Goal: Task Accomplishment & Management: Manage account settings

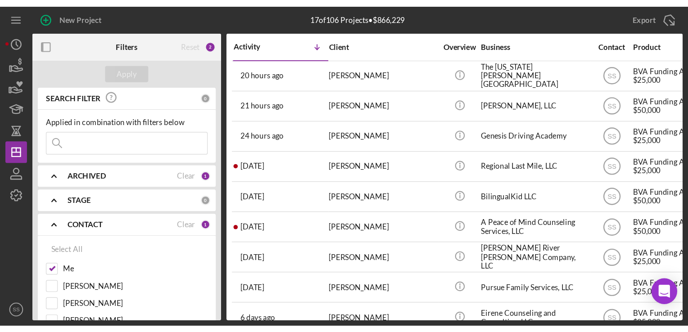
scroll to position [0, 15]
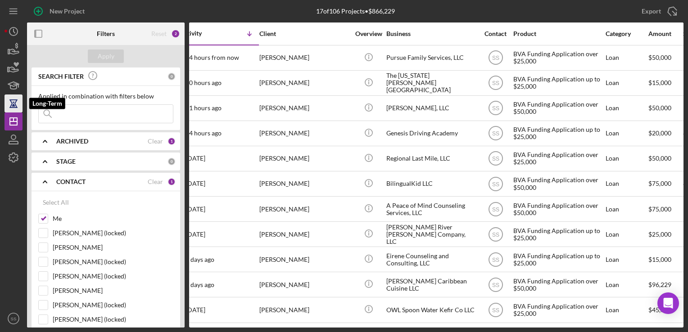
click at [10, 105] on icon "button" at bounding box center [13, 103] width 23 height 23
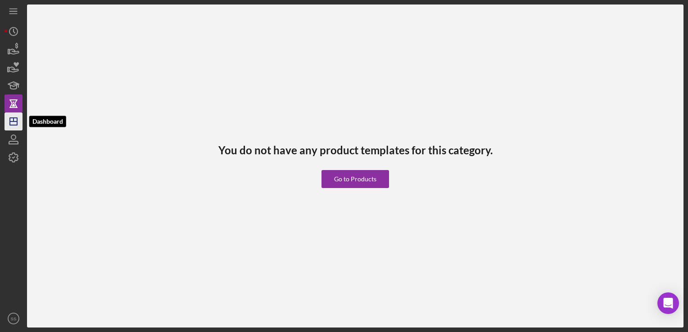
click at [10, 126] on icon "Icon/Dashboard" at bounding box center [13, 121] width 23 height 23
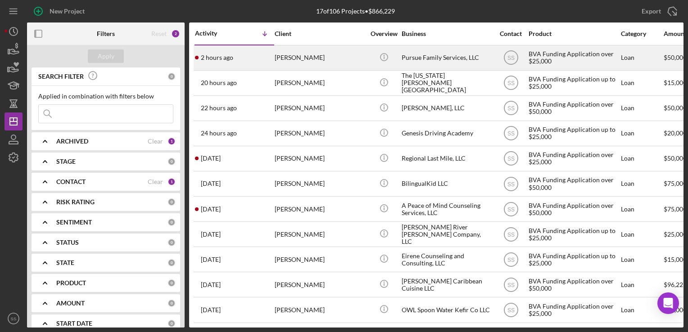
click at [348, 52] on div "[PERSON_NAME]" at bounding box center [320, 58] width 90 height 24
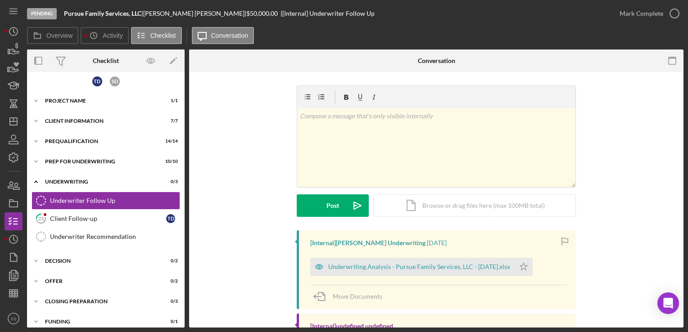
scroll to position [43, 0]
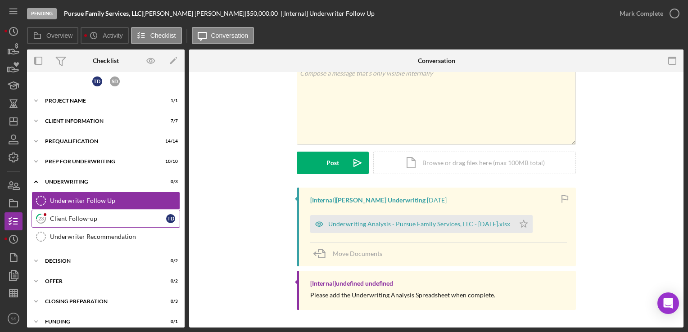
click at [55, 216] on div "Client Follow-up" at bounding box center [108, 218] width 116 height 7
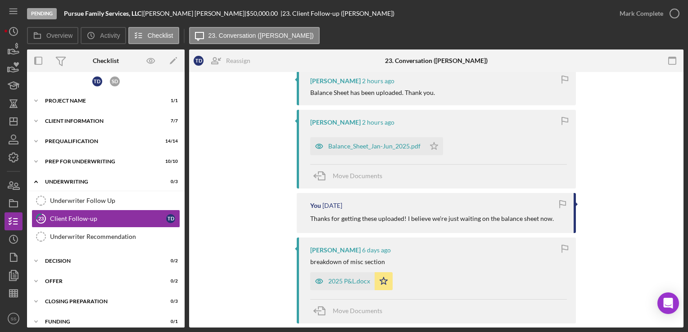
scroll to position [90, 0]
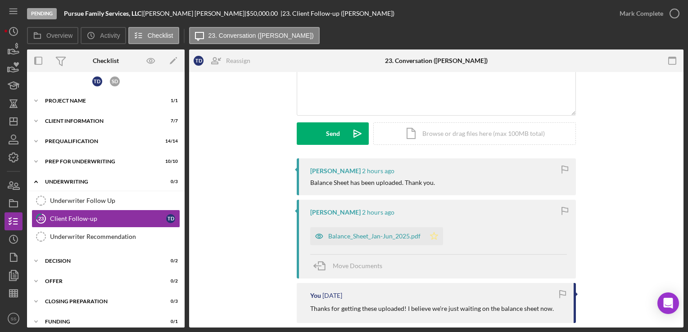
click at [429, 237] on icon "Icon/Star" at bounding box center [434, 236] width 18 height 18
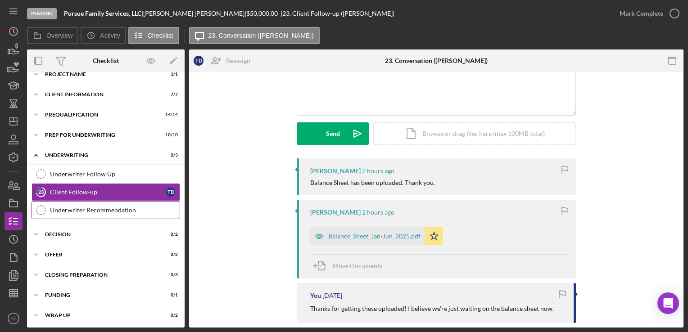
click at [83, 208] on div "Underwriter Recommendation" at bounding box center [115, 210] width 130 height 7
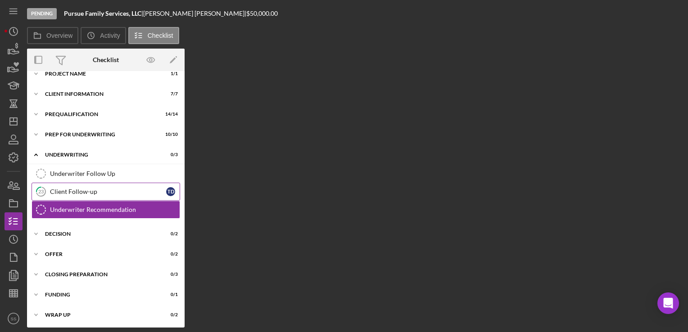
scroll to position [31, 0]
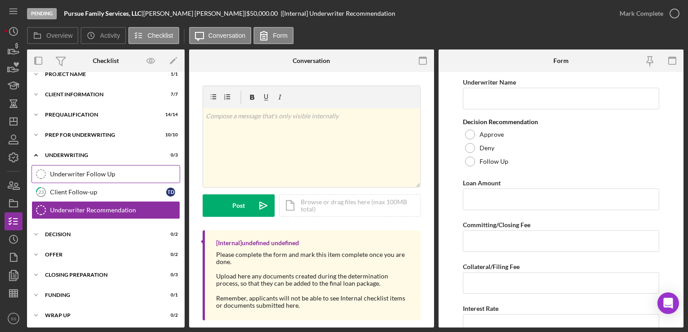
click at [95, 171] on div "Underwriter Follow Up" at bounding box center [115, 174] width 130 height 7
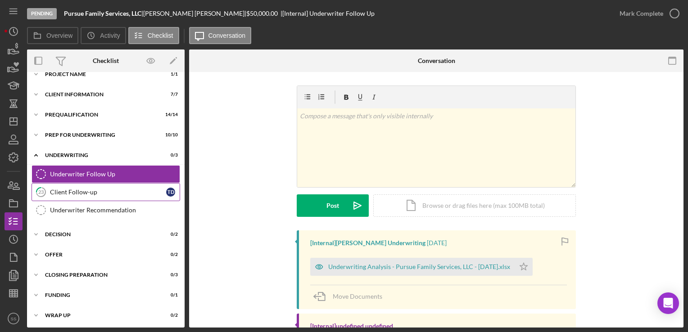
click at [67, 190] on div "Client Follow-up" at bounding box center [108, 192] width 116 height 7
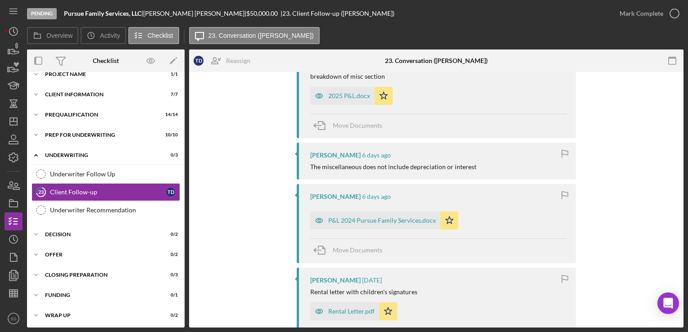
scroll to position [517, 0]
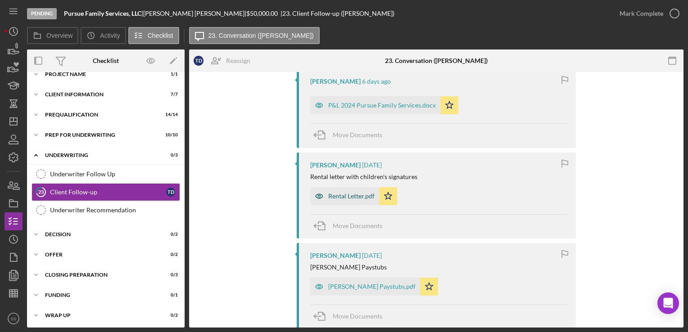
click at [358, 196] on div "Rental Letter.pdf" at bounding box center [351, 196] width 46 height 7
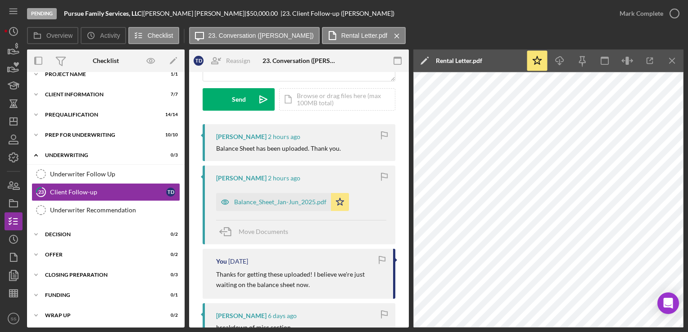
scroll to position [124, 0]
click at [77, 129] on div "Icon/Expander Prep for Underwriting 10 / 10" at bounding box center [106, 135] width 158 height 18
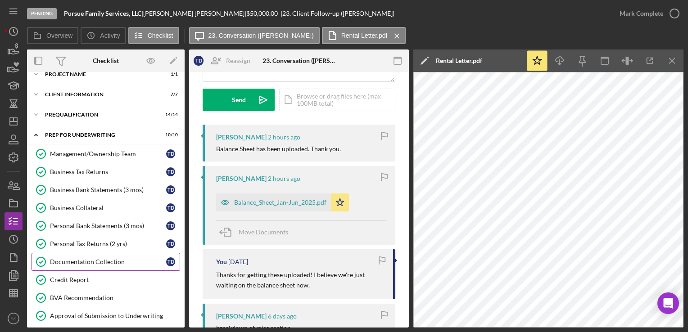
click at [90, 253] on link "Documentation Collection Documentation Collection T D" at bounding box center [106, 262] width 149 height 18
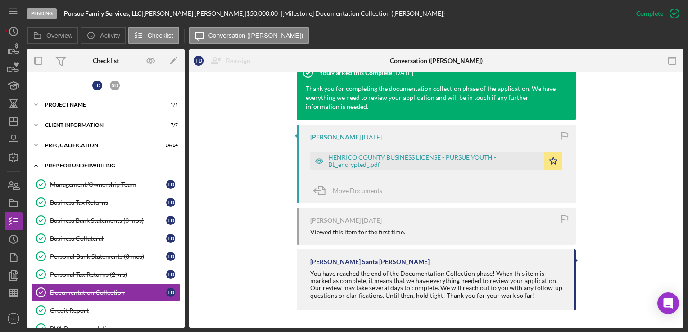
click at [44, 157] on icon "Icon/Expander" at bounding box center [36, 166] width 18 height 18
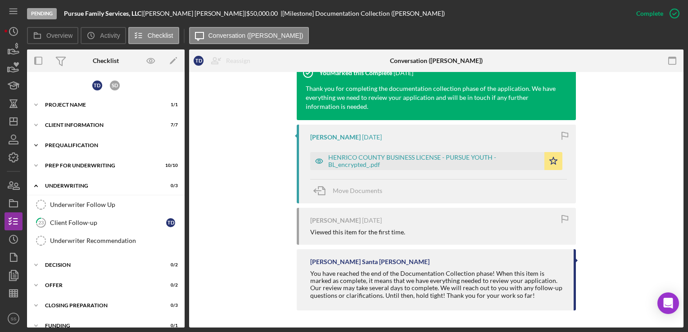
click at [50, 151] on div "Icon/Expander Prequalification 14 / 14" at bounding box center [106, 145] width 158 height 18
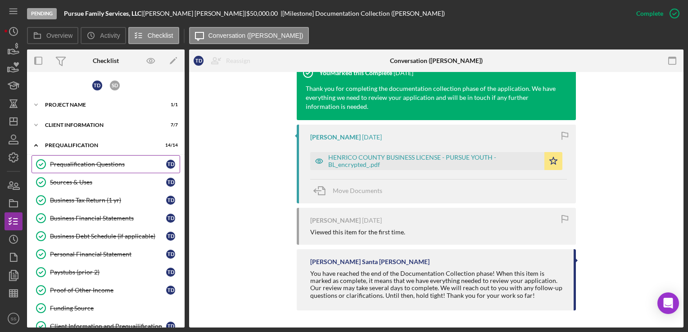
click at [98, 161] on div "Prequalification Questions" at bounding box center [108, 164] width 116 height 7
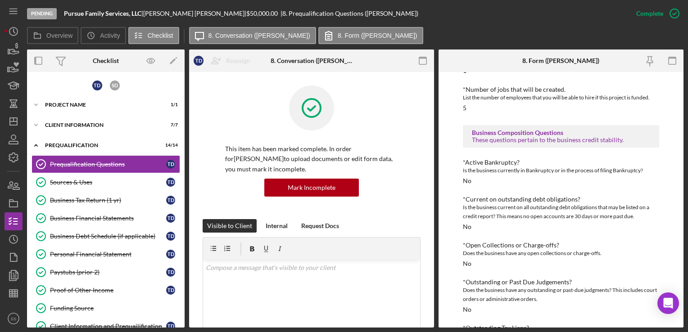
scroll to position [464, 0]
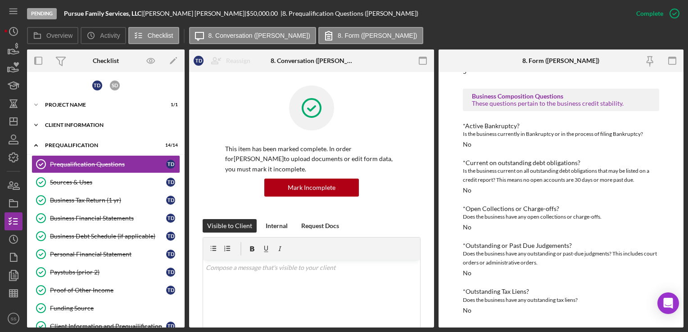
drag, startPoint x: 535, startPoint y: 190, endPoint x: 72, endPoint y: 131, distance: 466.9
click at [72, 131] on div "Icon/Expander Client Information 7 / 7" at bounding box center [106, 125] width 158 height 18
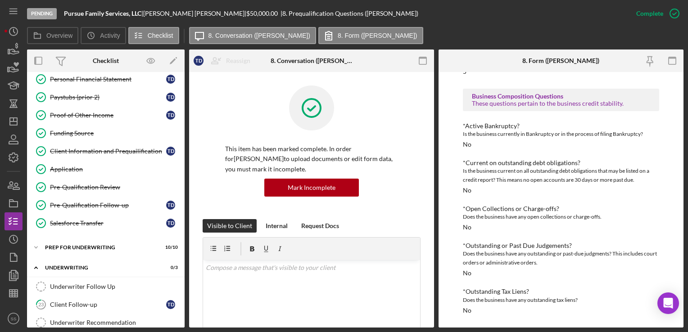
scroll to position [414, 0]
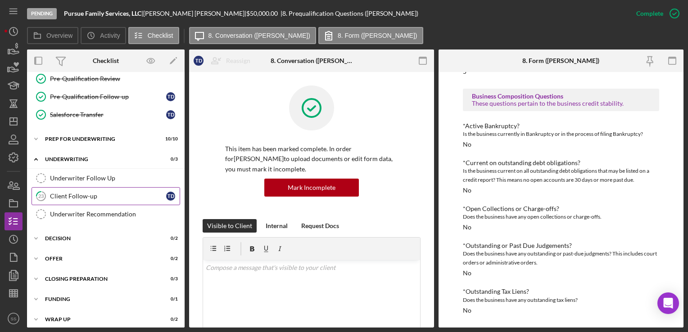
click at [63, 187] on link "23 Client Follow-up T D" at bounding box center [106, 196] width 149 height 18
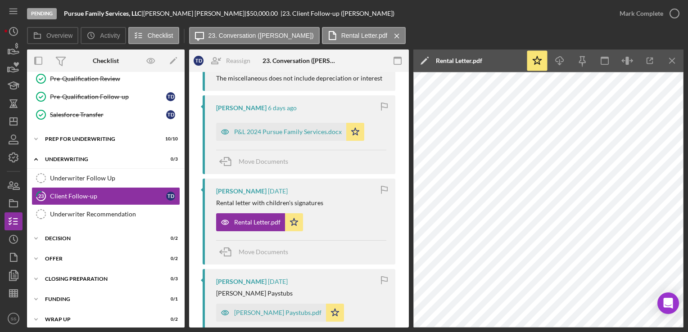
scroll to position [474, 0]
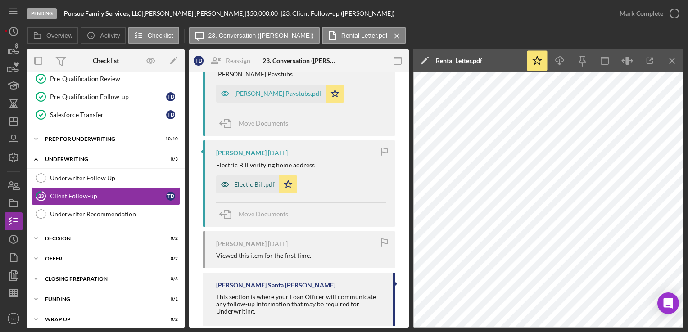
click at [245, 181] on div "Electic Bill.pdf" at bounding box center [254, 184] width 41 height 7
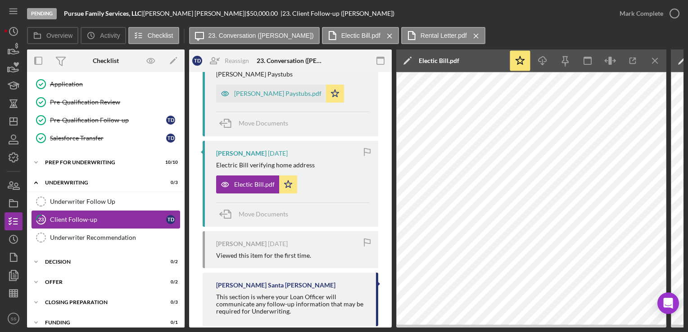
scroll to position [389, 0]
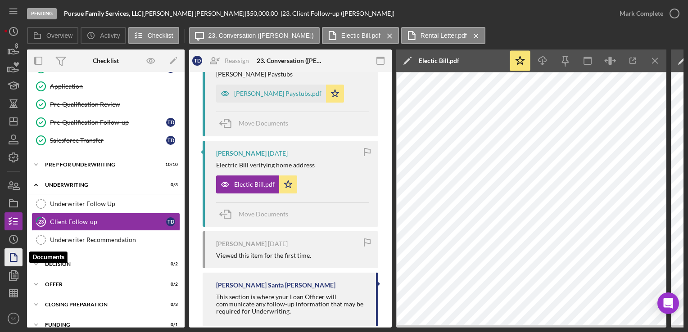
click at [10, 260] on polygon "button" at bounding box center [13, 257] width 7 height 8
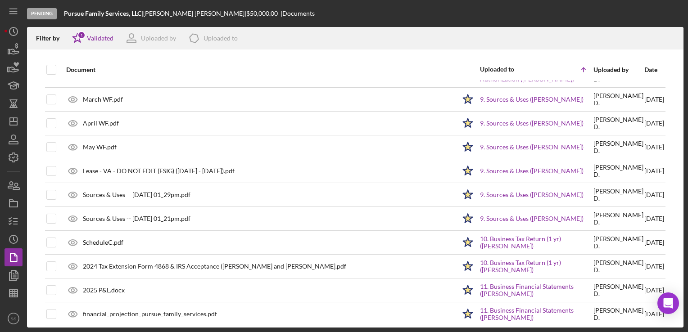
scroll to position [88, 0]
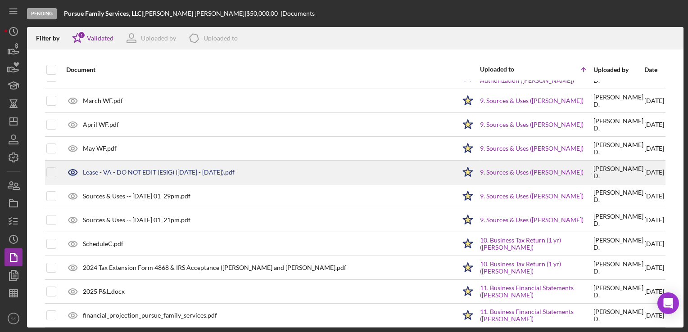
click at [152, 174] on div "Lease - VA - DO NOT EDIT (ESIG) ([DATE] - [DATE]).pdf" at bounding box center [159, 172] width 152 height 7
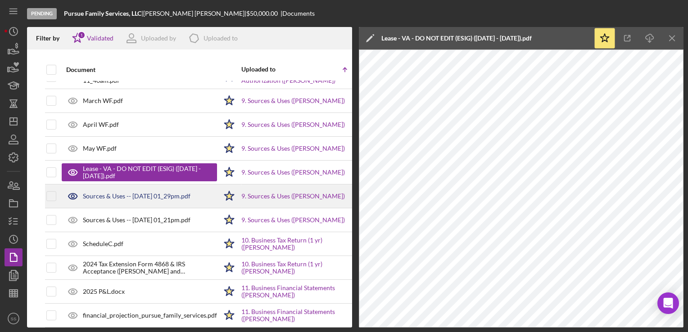
scroll to position [0, 0]
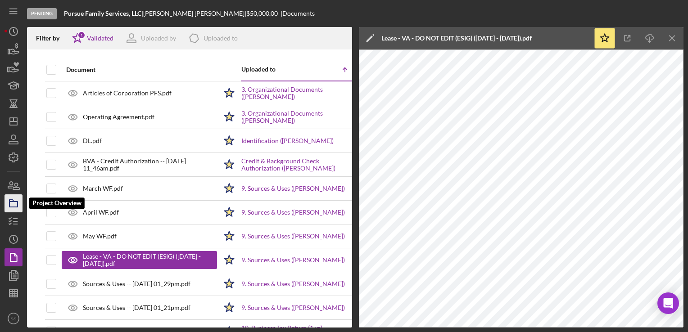
click at [13, 195] on icon "button" at bounding box center [13, 203] width 23 height 23
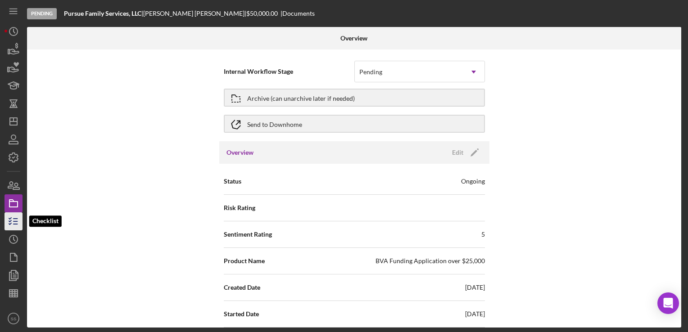
click at [8, 225] on icon "button" at bounding box center [13, 221] width 23 height 23
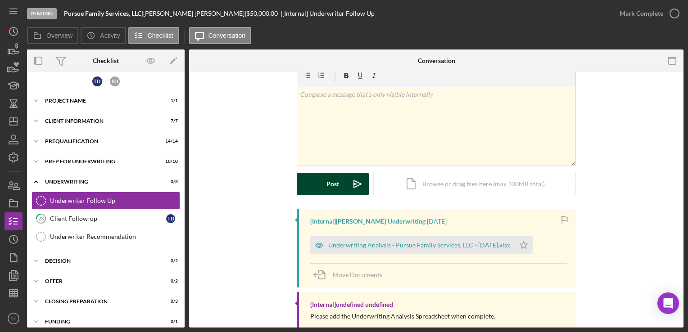
scroll to position [22, 0]
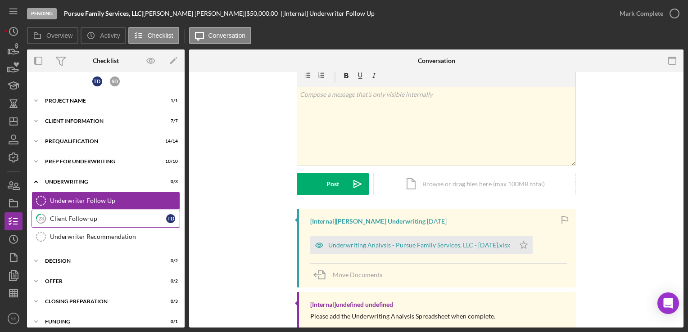
click at [154, 222] on link "23 Client Follow-up T D" at bounding box center [106, 219] width 149 height 18
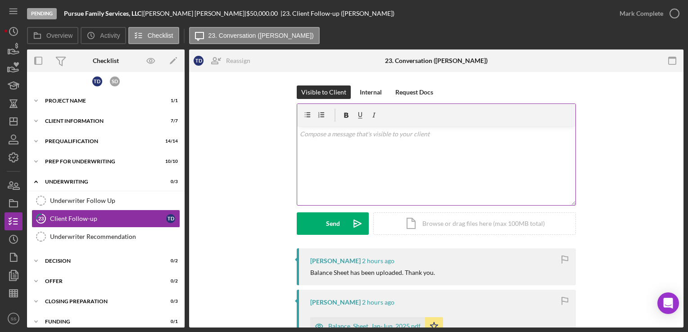
click at [396, 176] on div "v Color teal Color pink Remove color Add row above Add row below Add column bef…" at bounding box center [436, 165] width 278 height 79
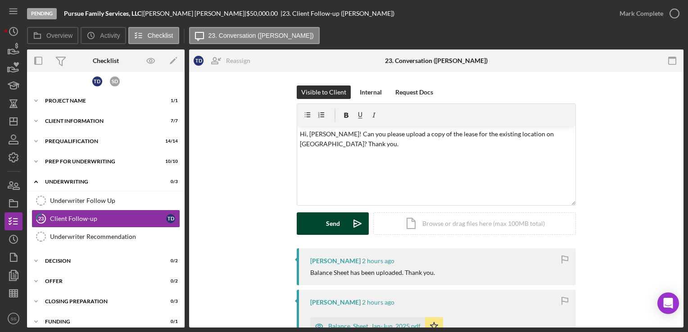
click at [333, 222] on div "Send" at bounding box center [333, 223] width 14 height 23
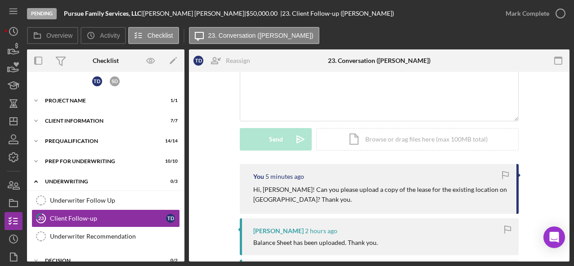
scroll to position [85, 0]
click at [67, 199] on div "Underwriter Follow Up" at bounding box center [115, 200] width 130 height 7
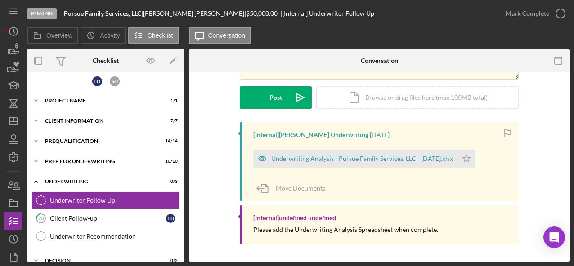
scroll to position [108, 0]
click at [302, 159] on div "Underwriting Analysis - Pursue Family Services, LLC - [DATE].xlsx" at bounding box center [362, 158] width 182 height 7
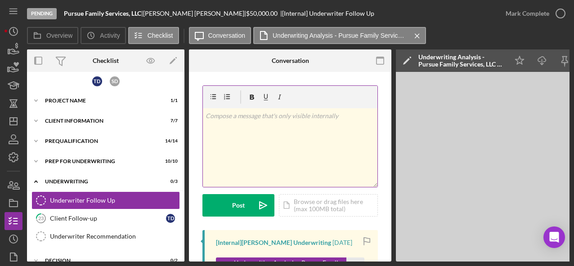
scroll to position [118, 0]
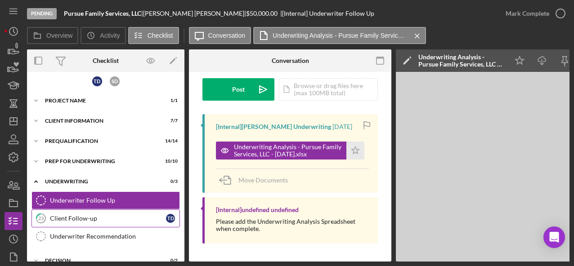
click at [94, 211] on link "23 Client Follow-up T D" at bounding box center [106, 219] width 149 height 18
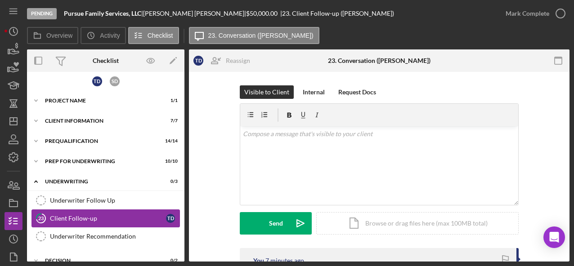
scroll to position [69, 0]
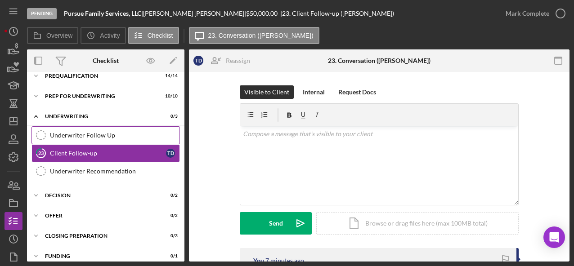
click at [101, 134] on div "Underwriter Follow Up" at bounding box center [115, 135] width 130 height 7
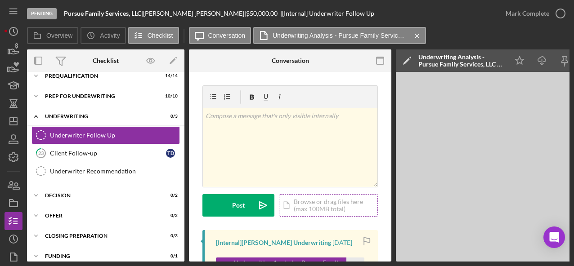
click at [314, 207] on div "Icon/Document Browse or drag files here (max 100MB total) Tap to choose files o…" at bounding box center [328, 205] width 99 height 23
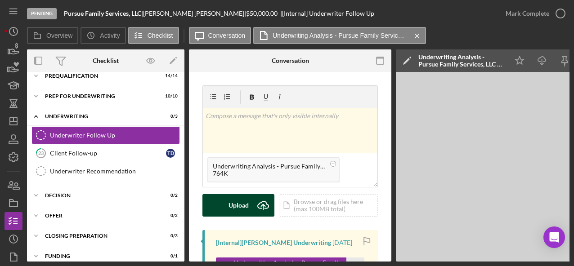
click at [225, 203] on button "Upload Icon/Upload" at bounding box center [239, 205] width 72 height 23
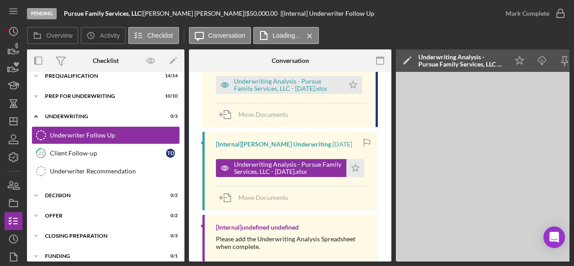
scroll to position [185, 0]
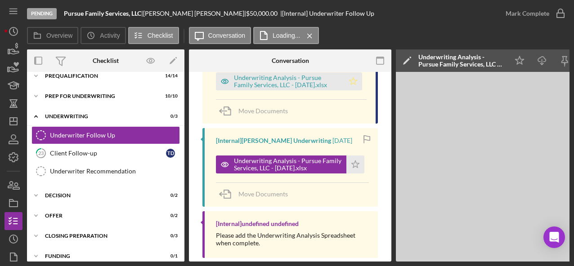
click at [351, 82] on icon "Icon/Star" at bounding box center [353, 81] width 18 height 18
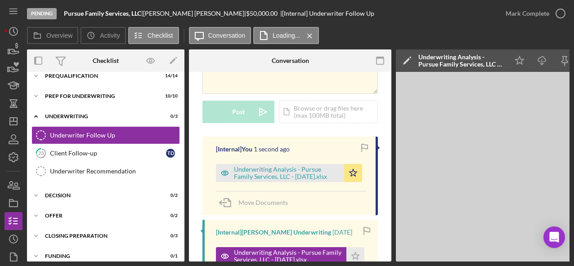
scroll to position [94, 0]
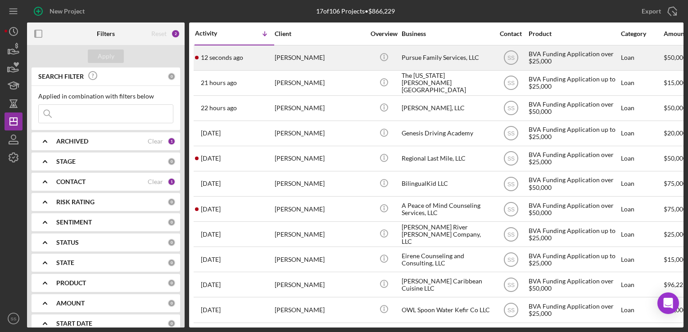
click at [280, 50] on div "[PERSON_NAME]" at bounding box center [320, 58] width 90 height 24
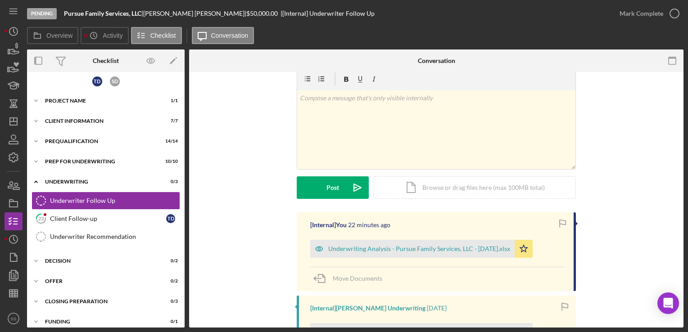
scroll to position [19, 0]
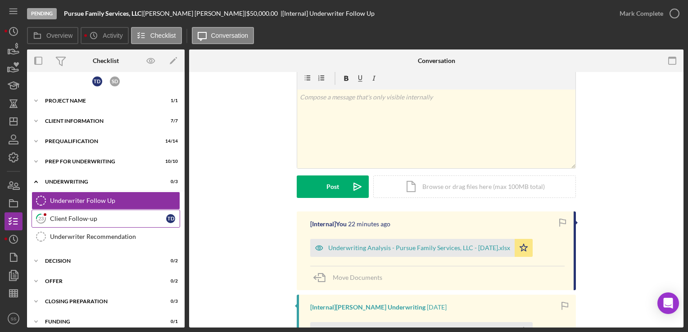
click at [108, 215] on div "Client Follow-up" at bounding box center [108, 218] width 116 height 7
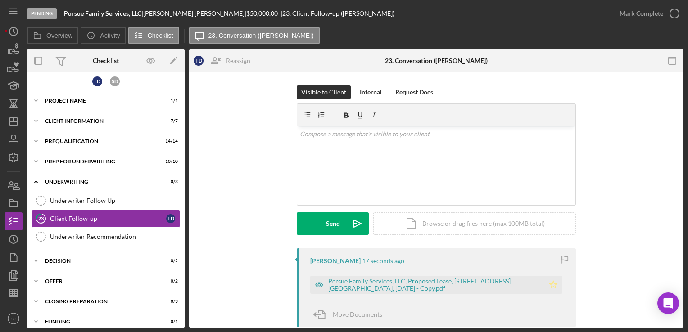
click at [554, 282] on icon "Icon/Star" at bounding box center [553, 285] width 18 height 18
click at [14, 118] on polygon "button" at bounding box center [13, 121] width 7 height 7
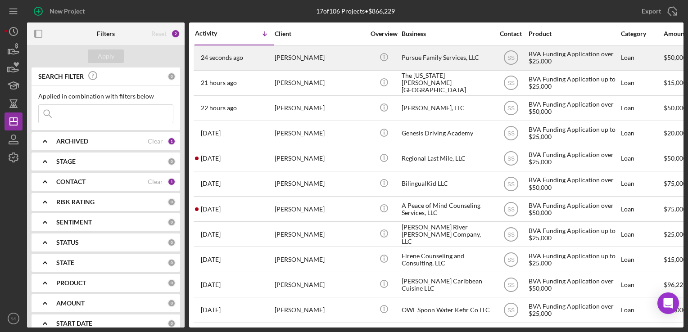
click at [270, 61] on div "24 seconds ago Trina Davis" at bounding box center [234, 58] width 79 height 24
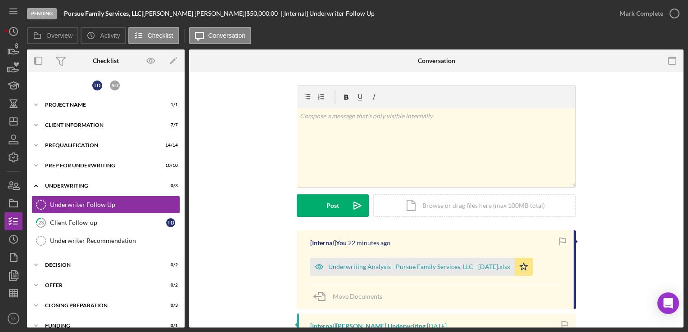
scroll to position [4, 0]
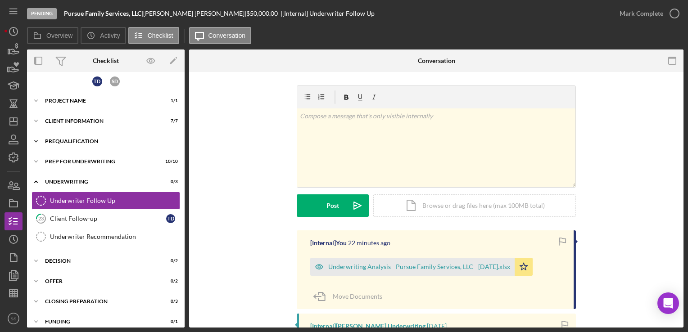
click at [67, 136] on div "Icon/Expander Prequalification 14 / 14" at bounding box center [106, 141] width 158 height 18
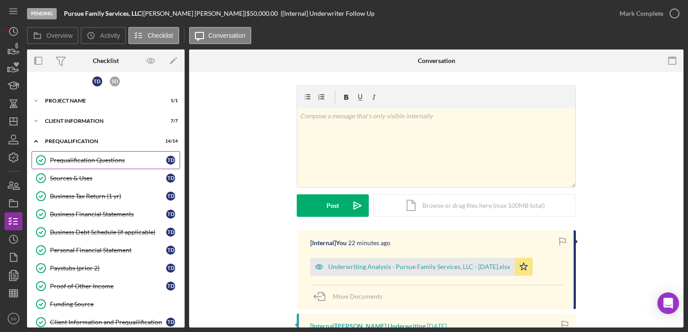
click at [76, 159] on div "Prequalification Questions" at bounding box center [108, 160] width 116 height 7
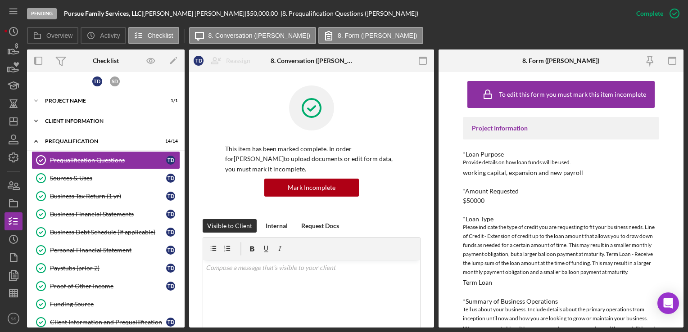
click at [70, 117] on div "Icon/Expander Client Information 7 / 7" at bounding box center [106, 121] width 158 height 18
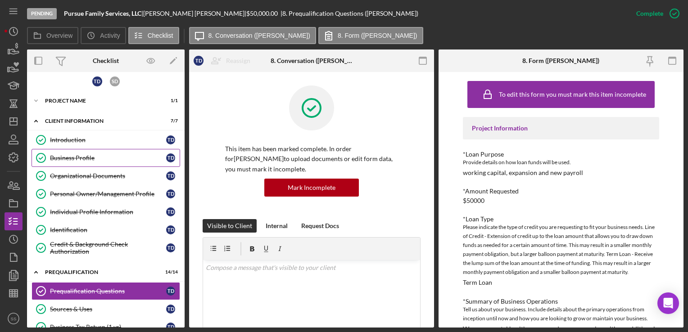
click at [67, 155] on div "Business Profile" at bounding box center [108, 157] width 116 height 7
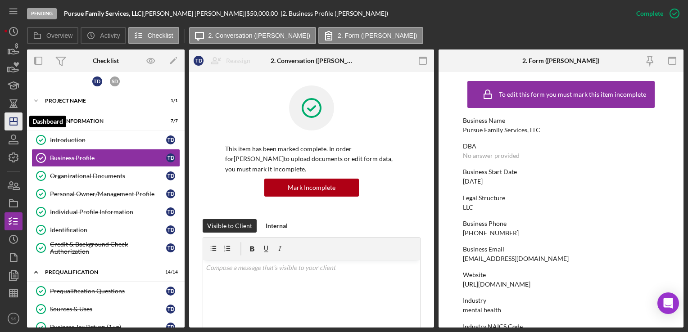
click at [21, 123] on icon "Icon/Dashboard" at bounding box center [13, 121] width 23 height 23
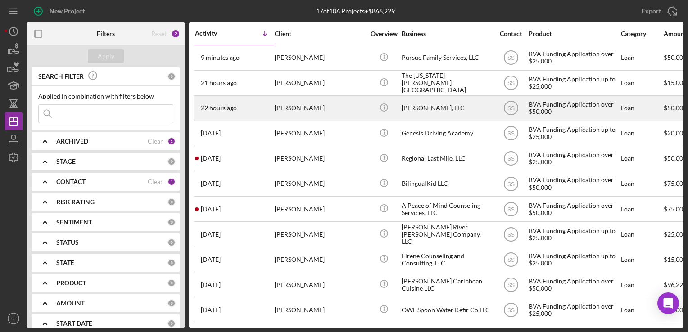
click at [286, 105] on div "[PERSON_NAME]" at bounding box center [320, 108] width 90 height 24
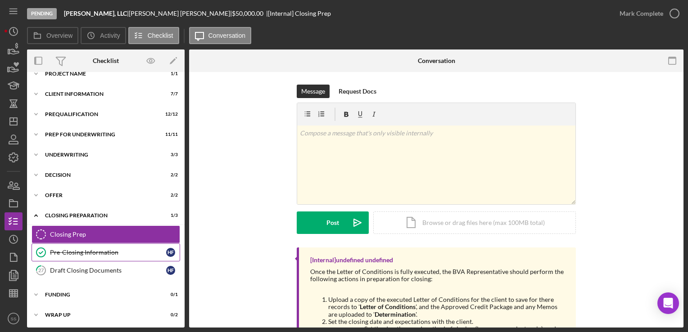
scroll to position [4, 0]
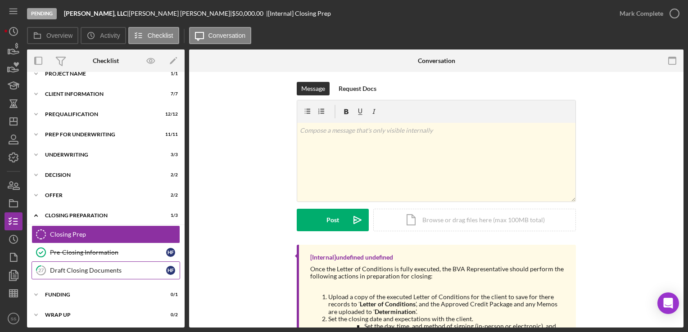
click at [95, 267] on div "Draft Closing Documents" at bounding box center [108, 270] width 116 height 7
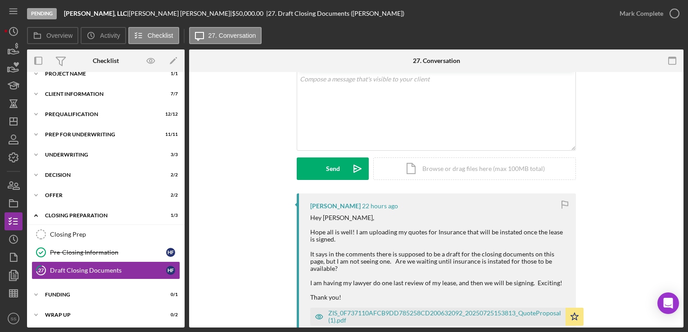
scroll to position [55, 0]
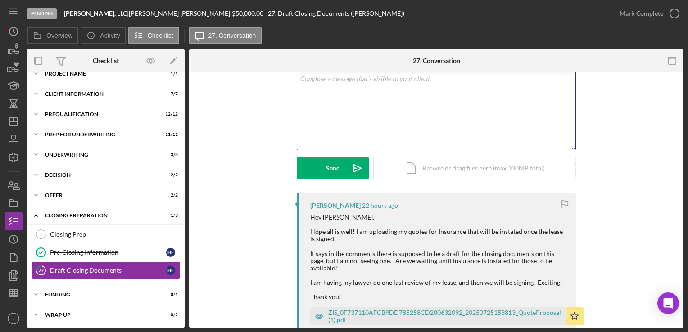
click at [374, 118] on div "v Color teal Color pink Remove color Add row above Add row below Add column bef…" at bounding box center [436, 110] width 278 height 79
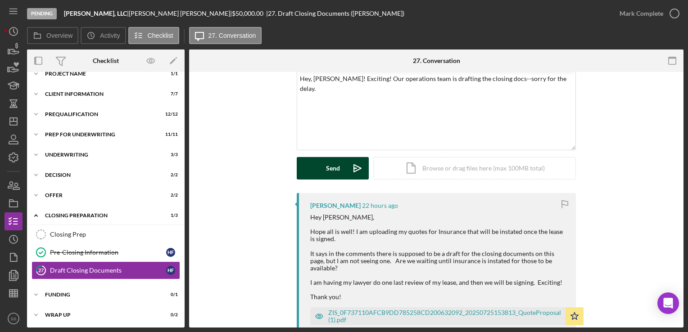
click at [317, 170] on button "Send Icon/icon-invite-send" at bounding box center [333, 168] width 72 height 23
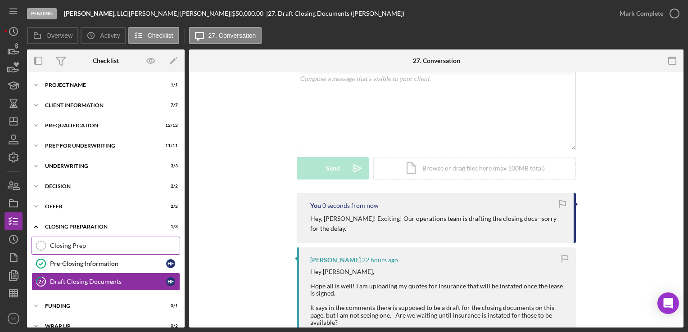
scroll to position [0, 0]
click at [48, 203] on div "Icon/Expander Offer 2 / 2" at bounding box center [106, 207] width 158 height 18
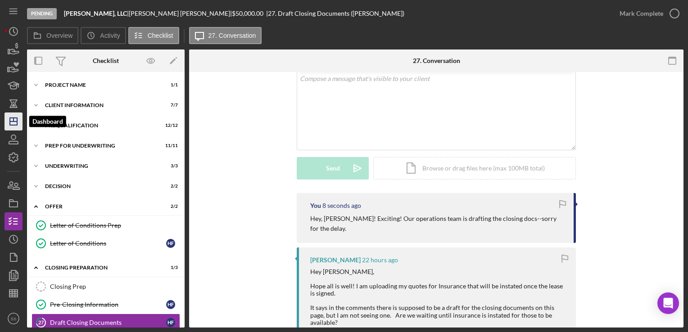
click at [17, 126] on icon "Icon/Dashboard" at bounding box center [13, 121] width 23 height 23
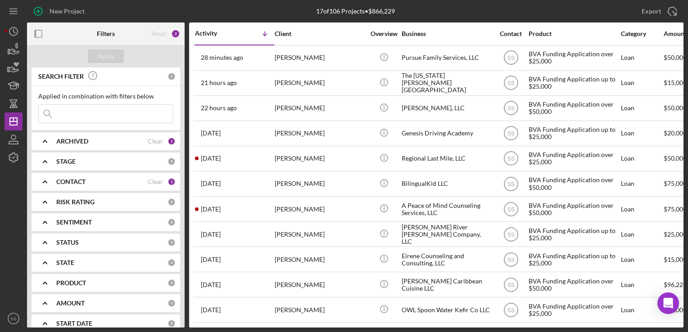
click at [557, 9] on div "Export Icon/Export" at bounding box center [573, 11] width 219 height 23
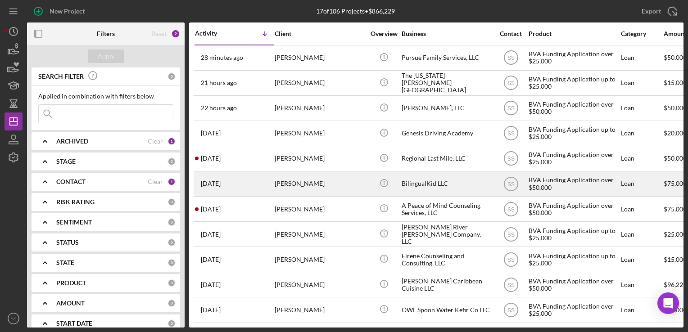
click at [275, 174] on div "[PERSON_NAME]" at bounding box center [320, 184] width 90 height 24
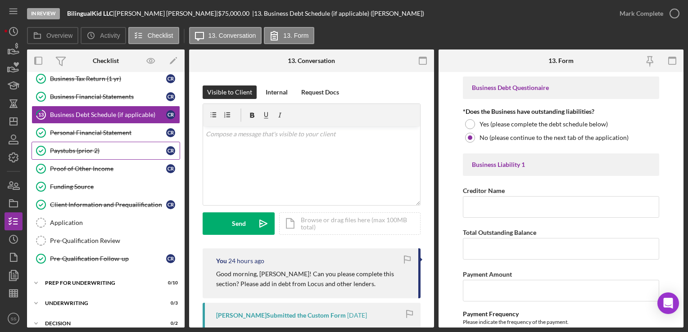
scroll to position [187, 0]
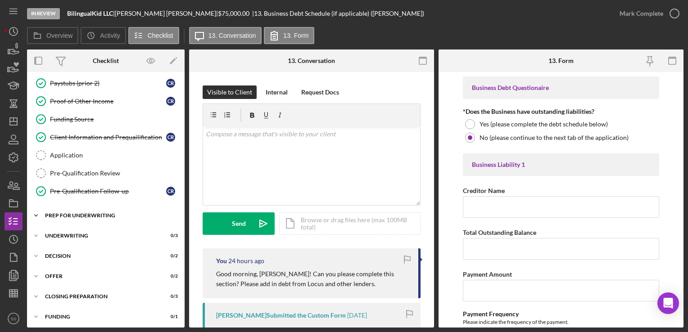
click at [96, 213] on div "Prep for Underwriting" at bounding box center [109, 215] width 128 height 5
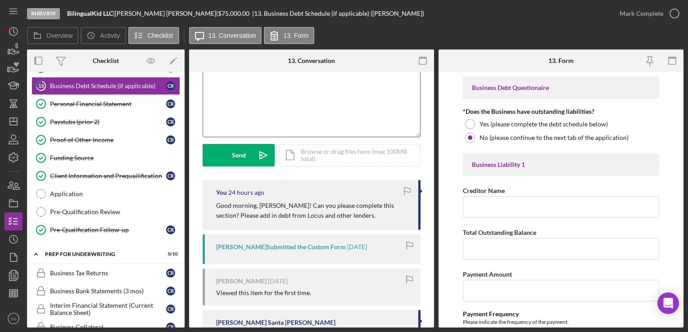
scroll to position [68, 0]
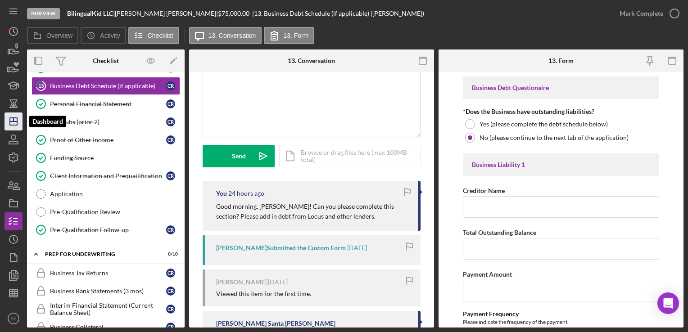
click at [15, 123] on icon "Icon/Dashboard" at bounding box center [13, 121] width 23 height 23
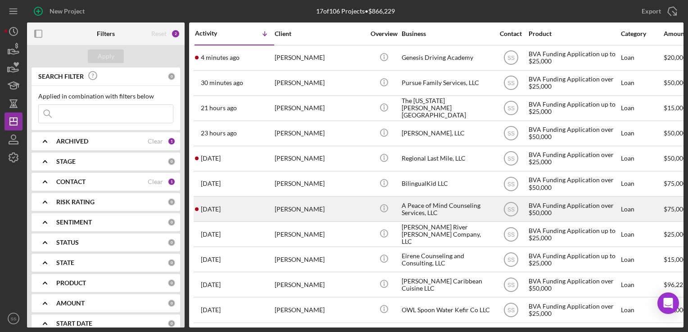
click at [304, 211] on div "[PERSON_NAME]" at bounding box center [320, 209] width 90 height 24
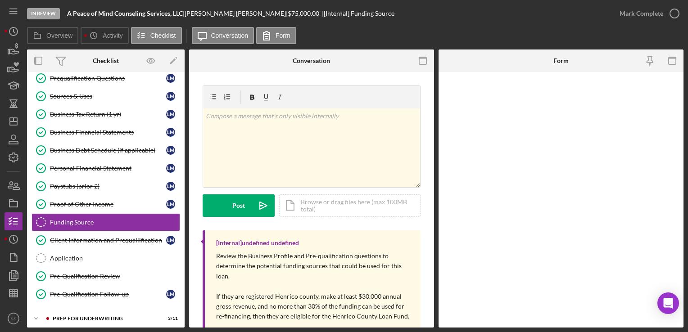
scroll to position [106, 0]
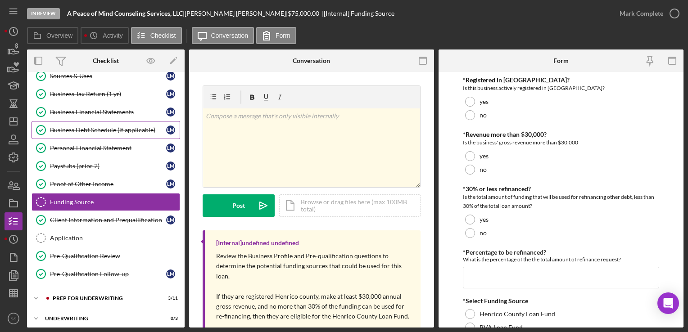
click at [95, 126] on div "Business Debt Schedule (if applicable)" at bounding box center [108, 129] width 116 height 7
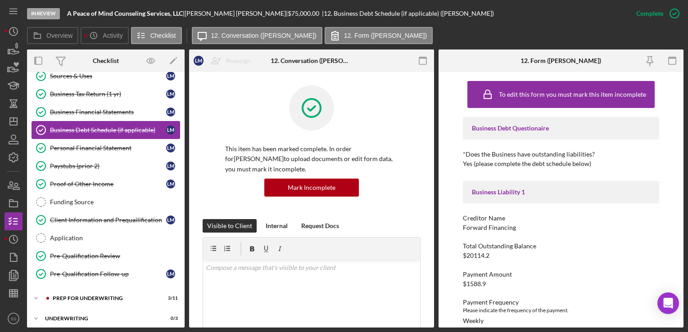
click at [95, 126] on div "Business Debt Schedule (if applicable)" at bounding box center [108, 129] width 116 height 7
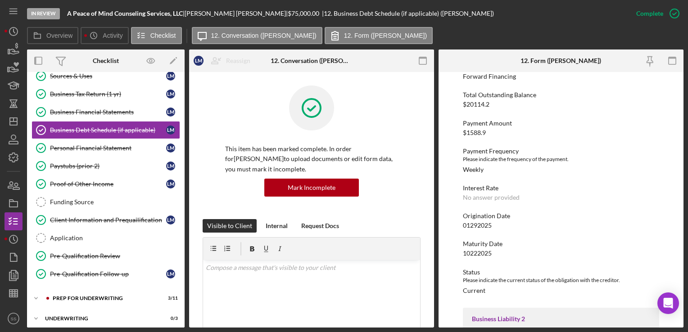
scroll to position [55, 0]
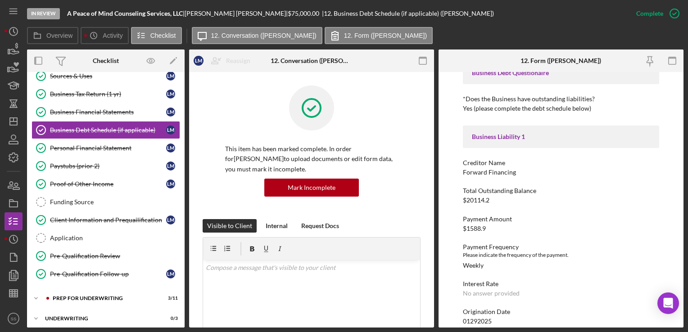
click at [585, 249] on div "Payment Frequency" at bounding box center [561, 246] width 196 height 7
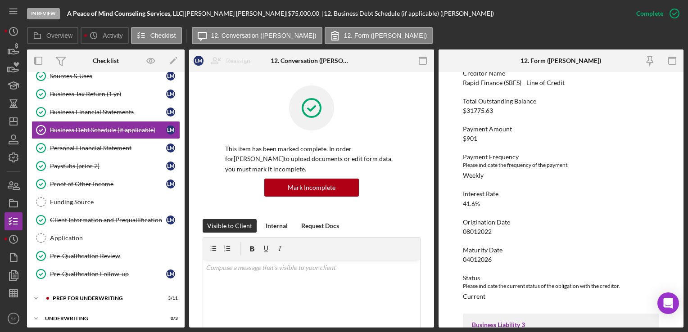
scroll to position [347, 0]
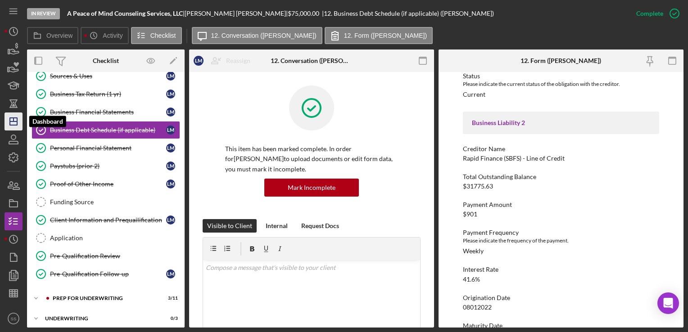
click at [10, 120] on polygon "button" at bounding box center [13, 121] width 7 height 7
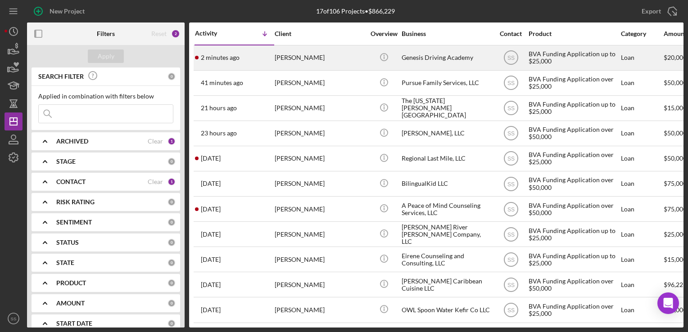
click at [303, 62] on div "[PERSON_NAME]" at bounding box center [320, 58] width 90 height 24
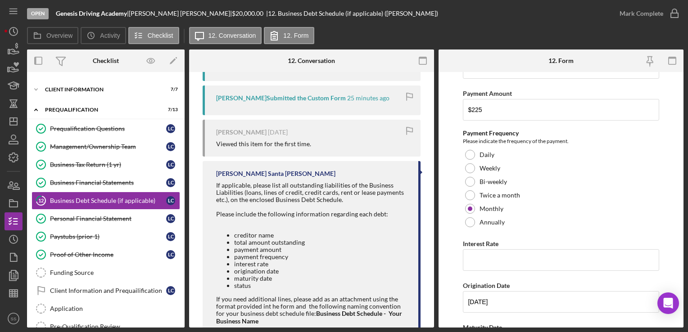
scroll to position [400, 0]
